Goal: Information Seeking & Learning: Learn about a topic

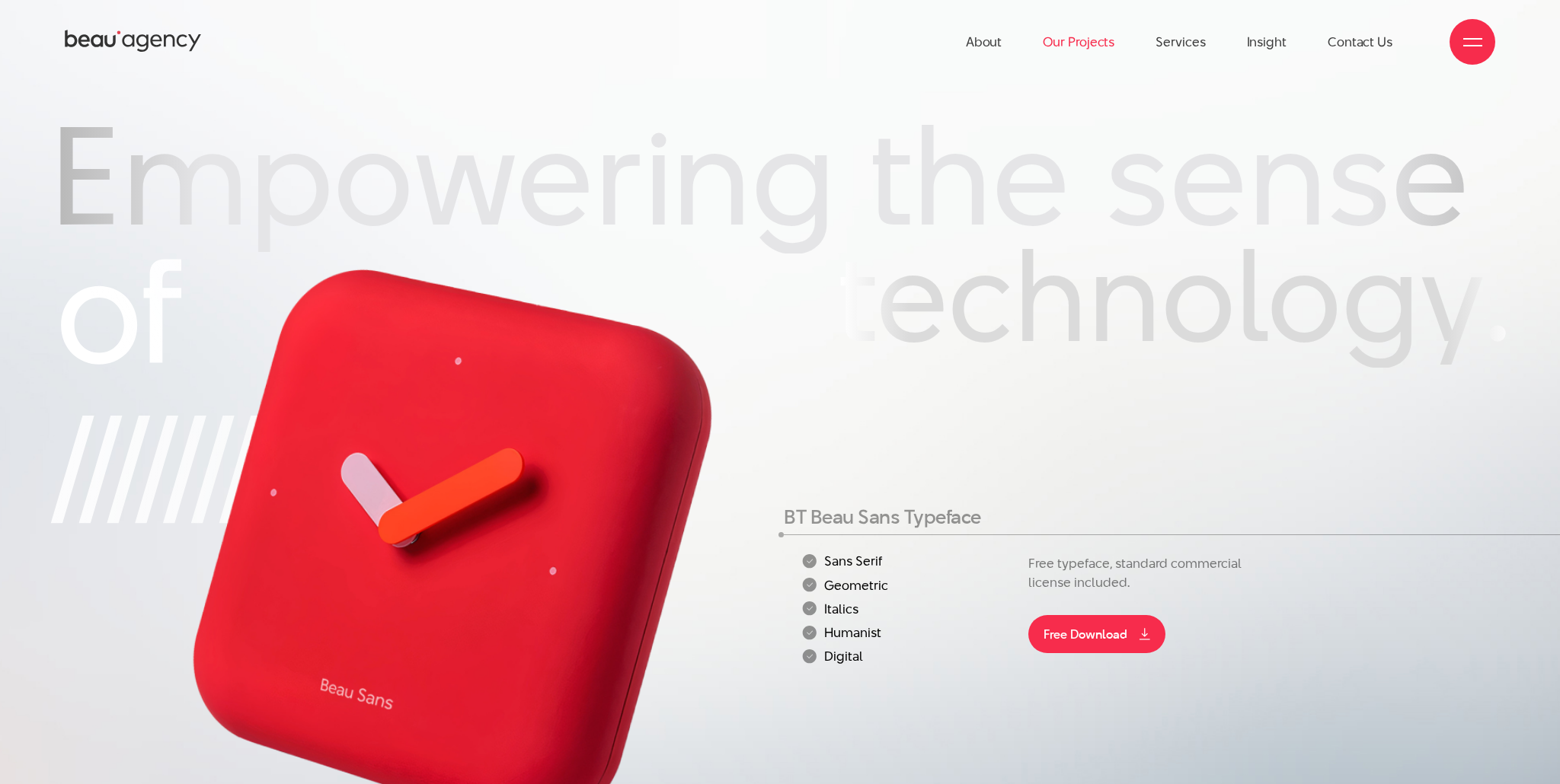
click at [1102, 48] on link "Our Projects" at bounding box center [1079, 42] width 72 height 84
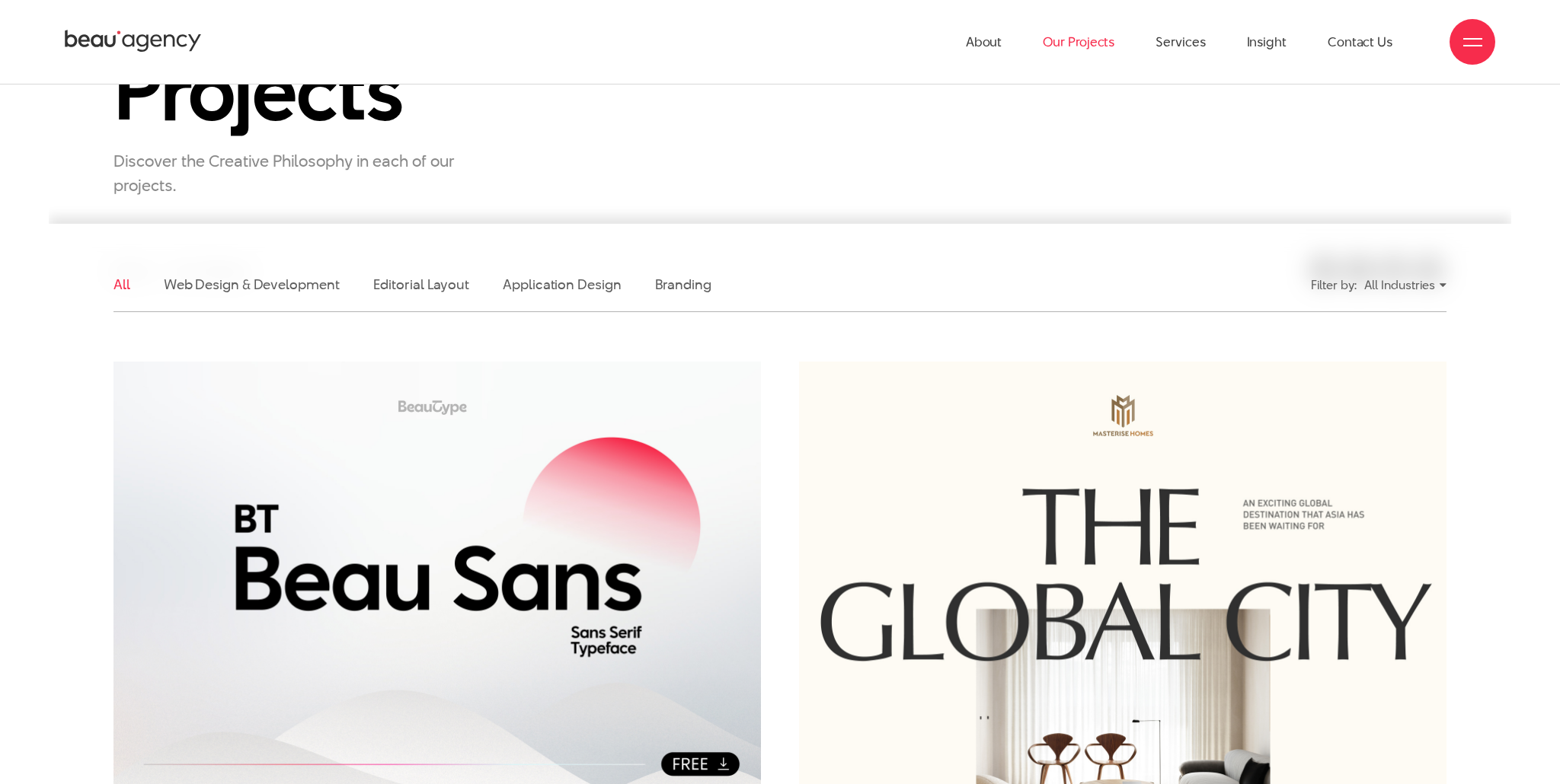
scroll to position [201, 0]
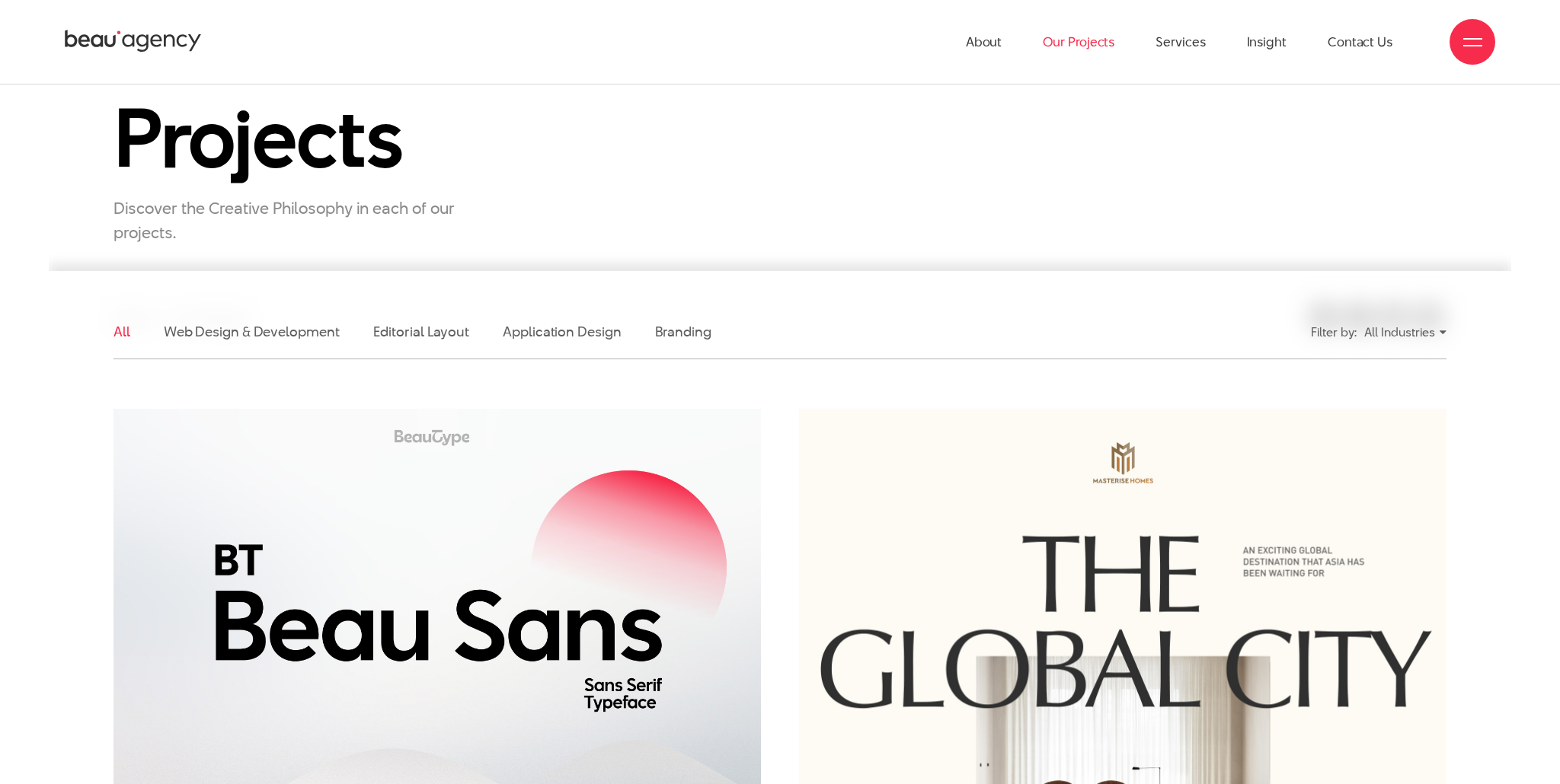
click at [551, 721] on img at bounding box center [438, 625] width 713 height 477
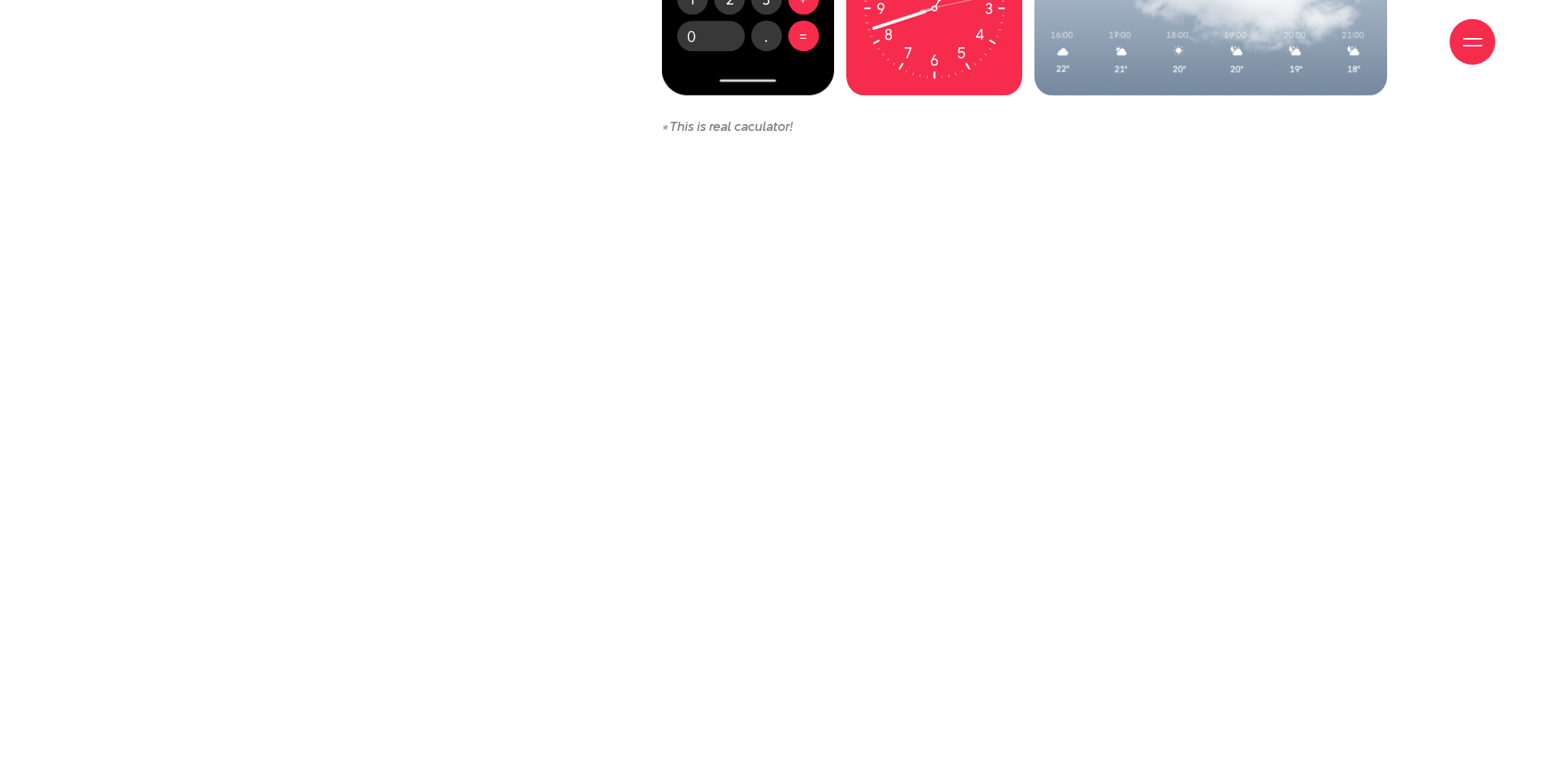
scroll to position [9188, 0]
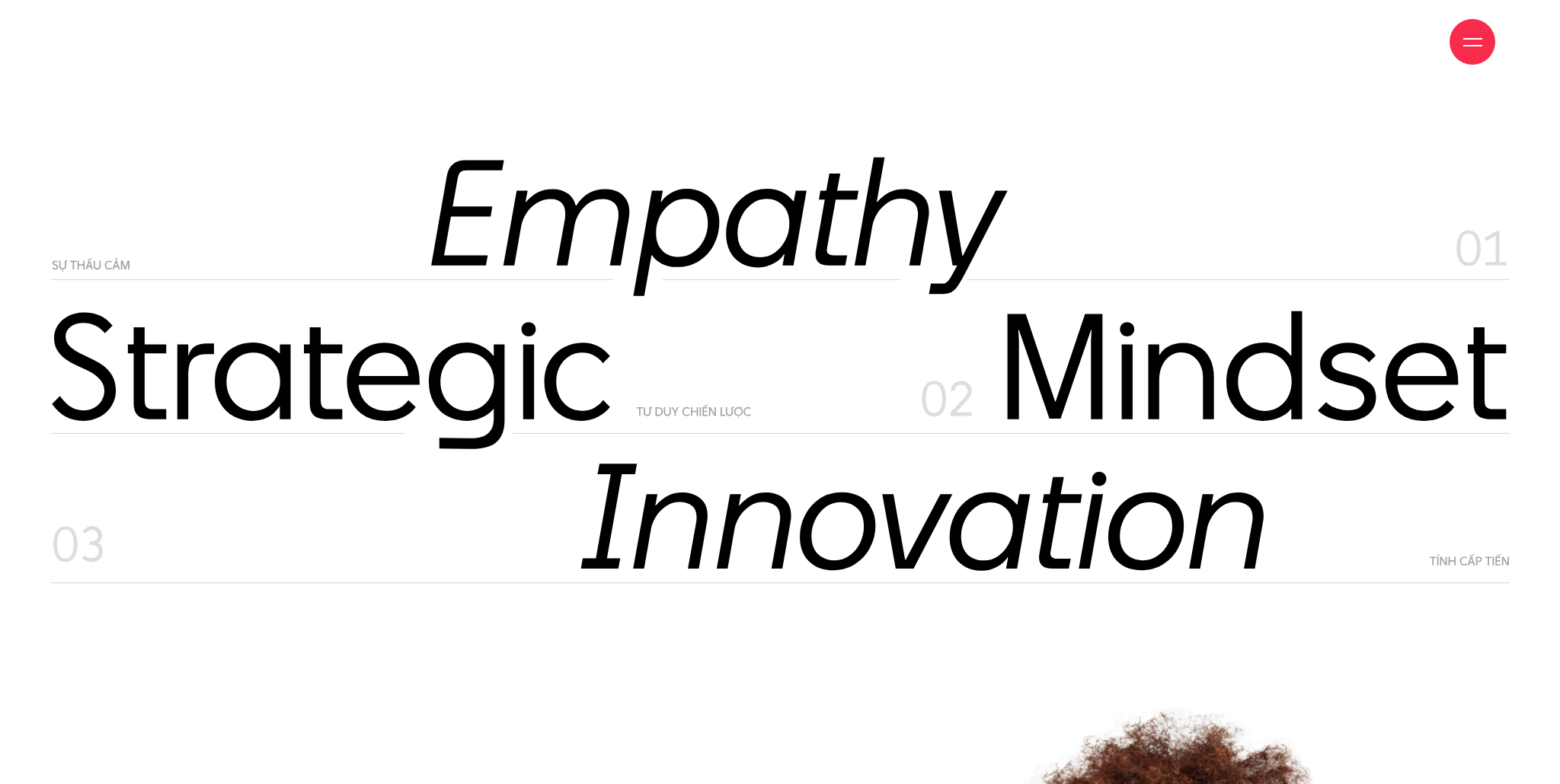
click at [853, 205] on img at bounding box center [780, 226] width 1459 height 140
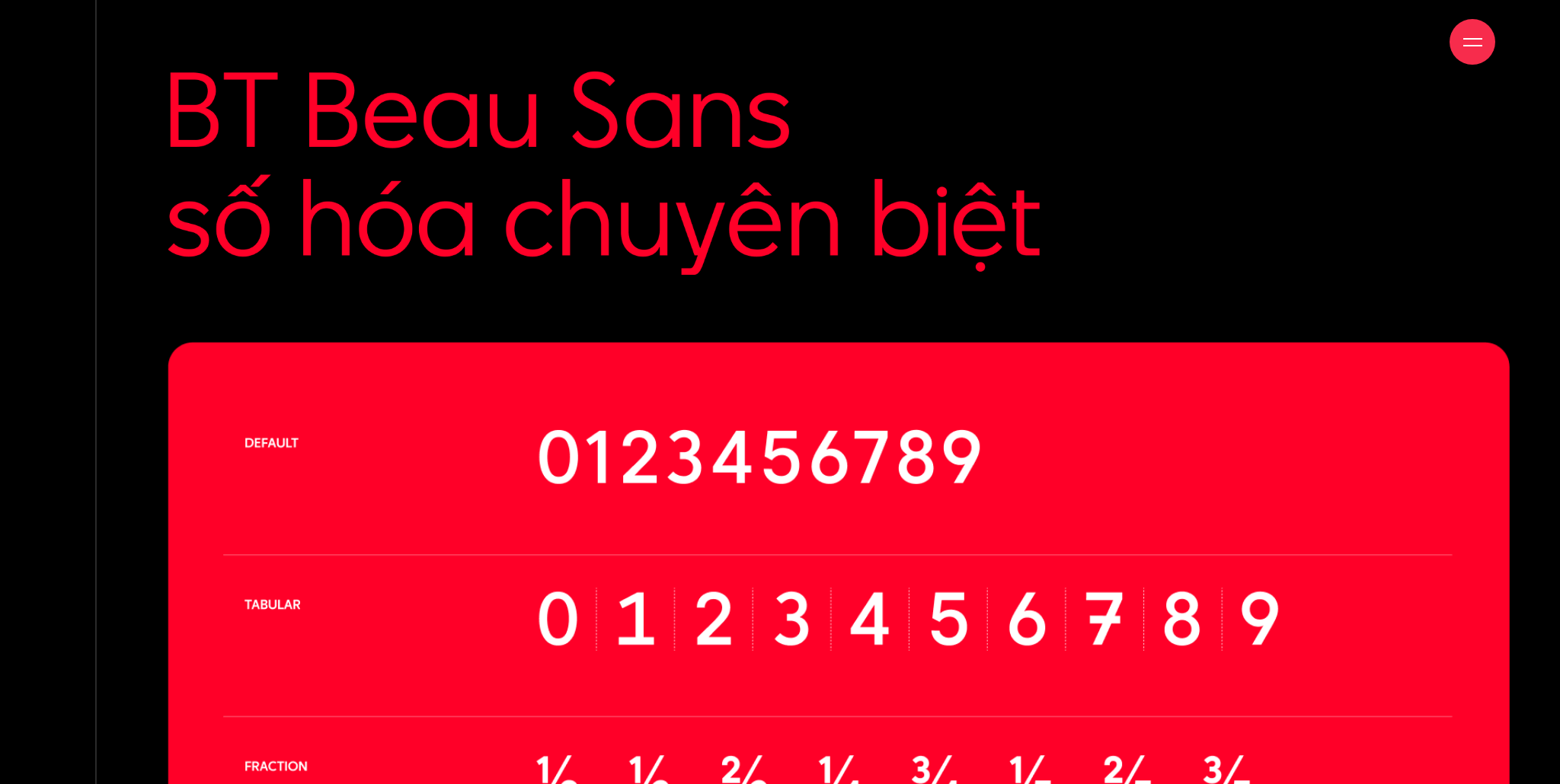
scroll to position [16610, 0]
